Goal: Find specific page/section: Find specific page/section

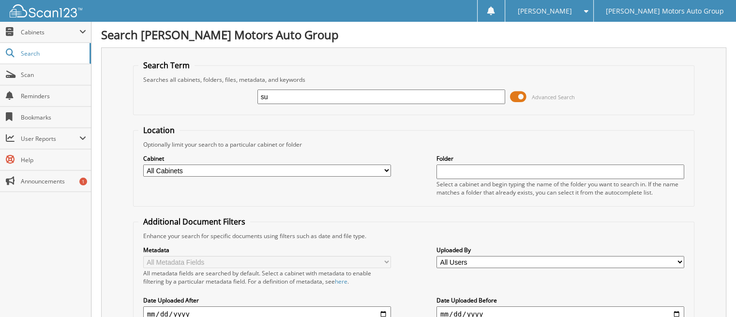
type input "s"
type input "[PERSON_NAME]"
click at [519, 96] on span at bounding box center [518, 96] width 16 height 15
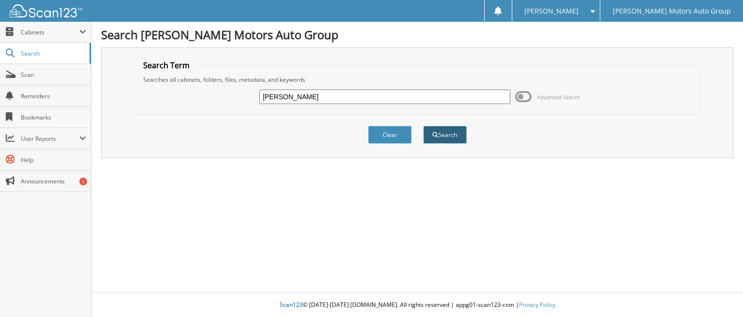
click at [449, 134] on button "Search" at bounding box center [445, 135] width 44 height 18
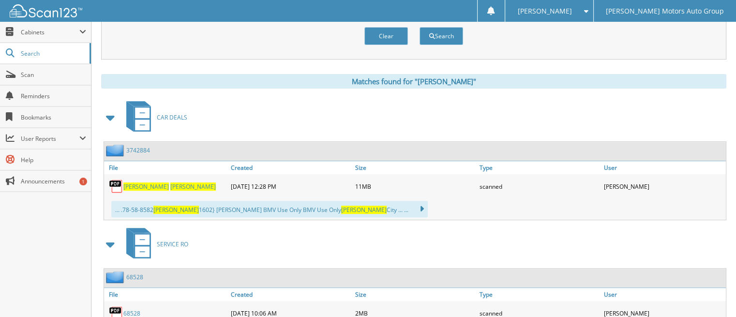
scroll to position [387, 0]
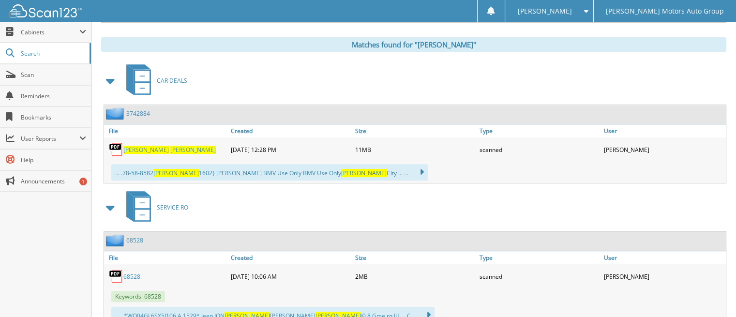
click at [134, 146] on span "SUZANNE" at bounding box center [145, 150] width 45 height 8
